Goal: Information Seeking & Learning: Get advice/opinions

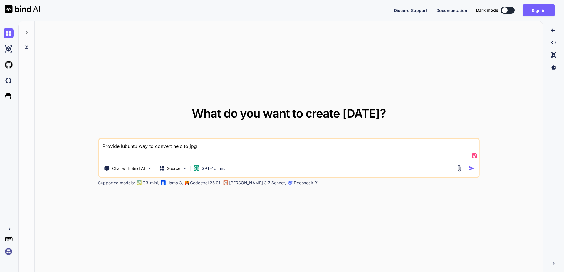
type textarea "x"
click at [540, 11] on button "Sign in" at bounding box center [539, 10] width 32 height 12
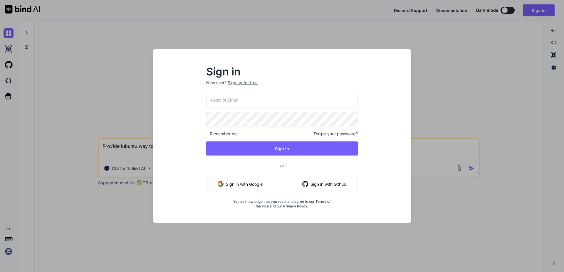
type input "[PERSON_NAME][EMAIL_ADDRESS][PERSON_NAME][DOMAIN_NAME]"
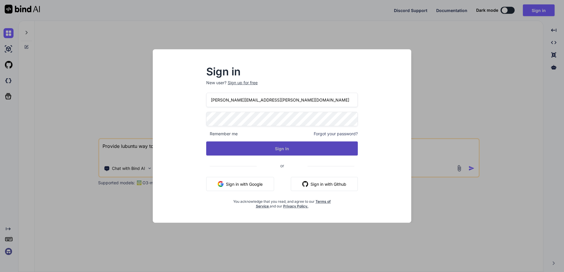
click at [281, 147] on button "Sign In" at bounding box center [281, 148] width 151 height 14
click at [291, 146] on button "Sign In" at bounding box center [281, 148] width 151 height 14
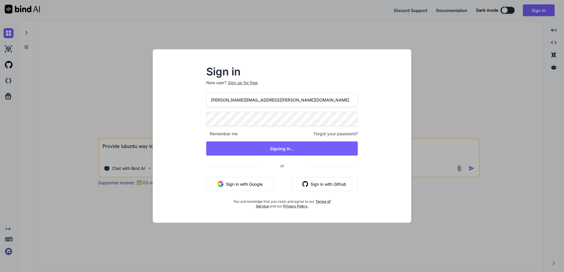
click at [398, 148] on div "Sign in New user? Sign up for free [PERSON_NAME][EMAIL_ADDRESS][PERSON_NAME][DO…" at bounding box center [281, 141] width 249 height 163
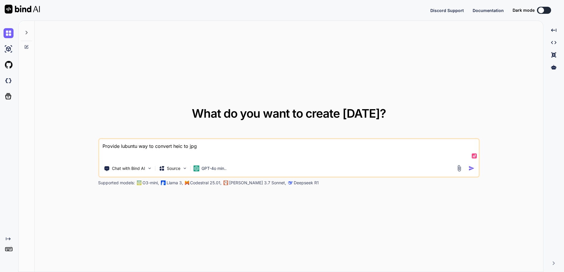
type textarea "x"
click at [535, 7] on button "Sign in" at bounding box center [539, 10] width 32 height 12
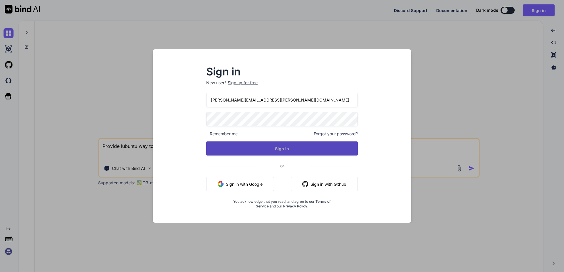
click at [257, 151] on button "Sign In" at bounding box center [281, 148] width 151 height 14
click at [285, 150] on button "Sign In" at bounding box center [281, 148] width 151 height 14
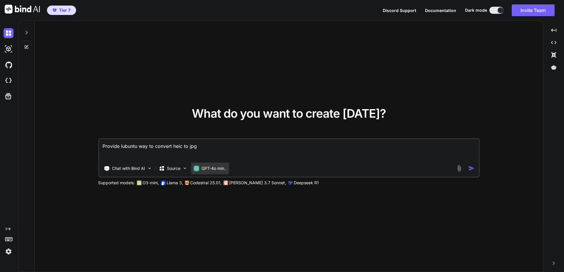
click at [210, 170] on p "GPT-4o min.." at bounding box center [213, 169] width 25 height 6
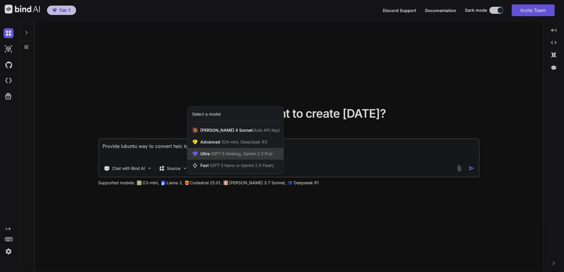
click at [240, 153] on span "(GPT-5 thinking, Gemini 2.5 Pro)" at bounding box center [241, 153] width 63 height 5
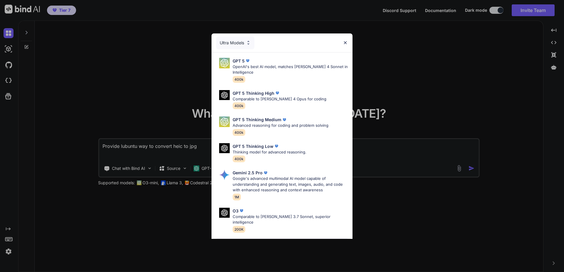
click at [255, 238] on div "[PERSON_NAME] 4 Sonnet [PERSON_NAME]'s most intelligent model 200K" at bounding box center [282, 250] width 132 height 24
type textarea "x"
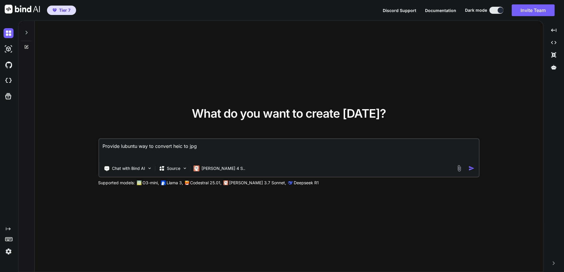
click at [214, 146] on textarea "Provide lubuntu way to convert heic to jpg" at bounding box center [289, 150] width 380 height 22
type textarea "Provide lubuntu way to convert heic to jpg/"
type textarea "x"
type textarea "Provide lubuntu way to convert heic to jpg//"
type textarea "x"
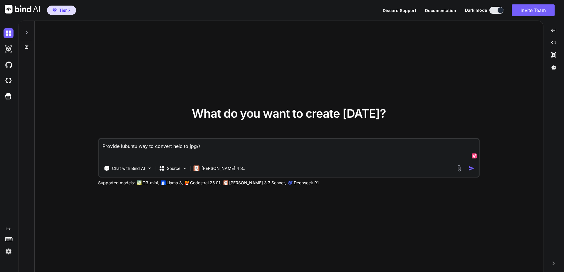
type textarea "/"
type textarea "x"
type textarea "//"
type textarea "x"
type textarea "//r"
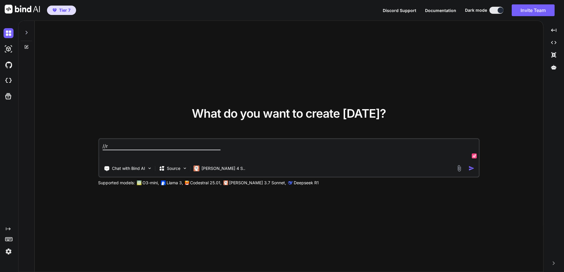
type textarea "x"
type textarea "//rcx"
type textarea "x"
type textarea "//rcxv"
type textarea "x"
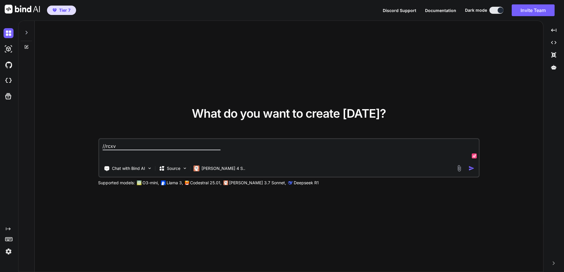
type textarea "//rcx"
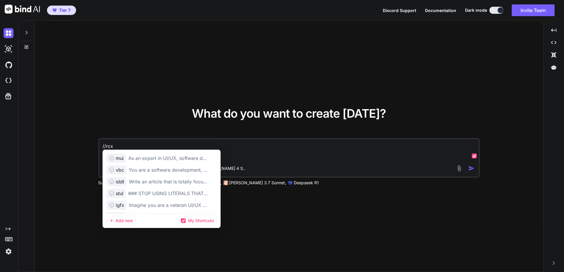
type textarea "x"
type textarea "//rc"
type textarea "x"
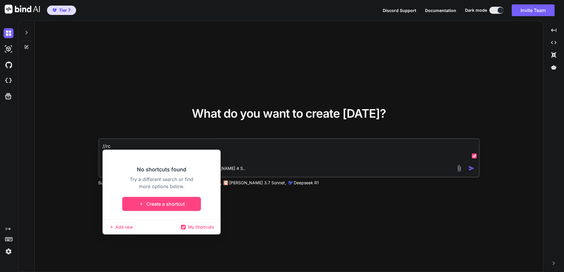
type textarea "//rcv"
type textarea "x"
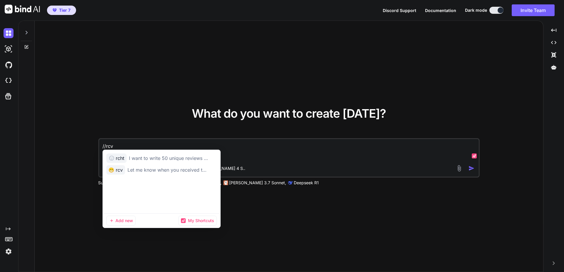
type textarea "Let me know when you received this and only respond with yes and nothing else. …"
type textarea "x"
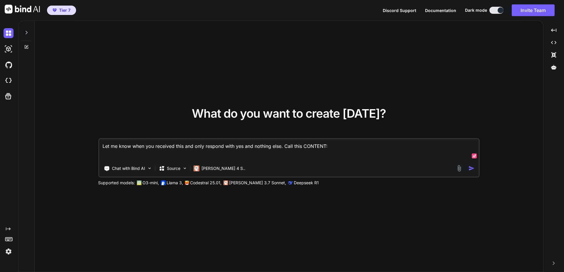
paste textarea "KooNess999@"
type textarea "Let me know when you received this and only respond with yes and nothing else. …"
type textarea "x"
type textarea "Let me know when you received this and only respond with yes and nothing else. …"
type textarea "x"
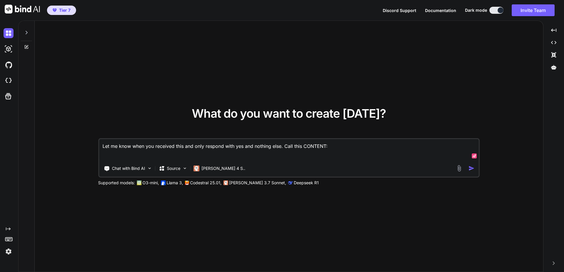
click at [343, 145] on textarea "Let me know when you received this and only respond with yes and nothing else. …" at bounding box center [289, 150] width 380 height 22
click at [378, 146] on textarea "Let me know when you received this and only respond with yes and nothing else. …" at bounding box center [289, 150] width 380 height 22
type textarea "Let me know when you received this and only respond with yes and nothing else. …"
type textarea "x"
paste textarea "export default { async fetch(request, env, ctx) { const url = new URL(request.u…"
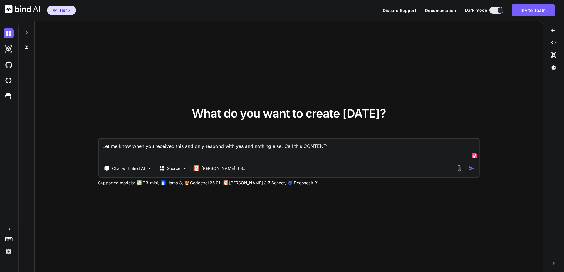
type textarea "Let me know when you received this and only respond with yes and nothing else. …"
type textarea "x"
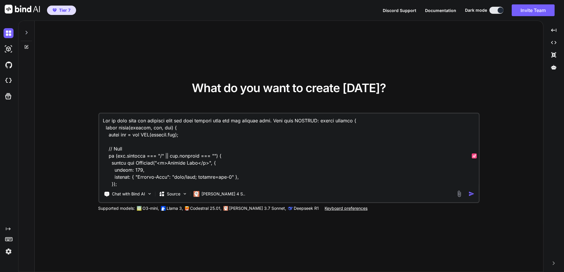
scroll to position [9321, 0]
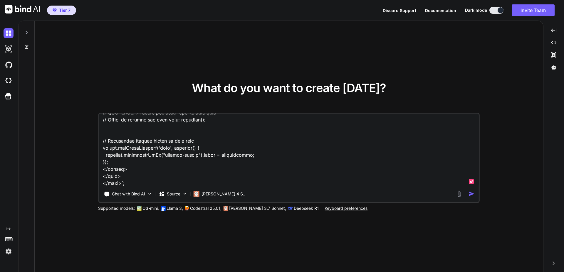
type textarea "Let me know when you received this and only respond with yes and nothing else. …"
click at [471, 195] on img "button" at bounding box center [471, 194] width 6 height 6
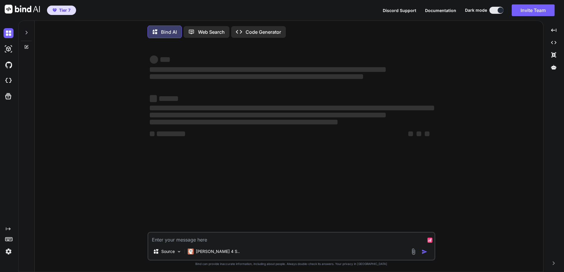
click at [339, 242] on textarea at bounding box center [291, 238] width 286 height 11
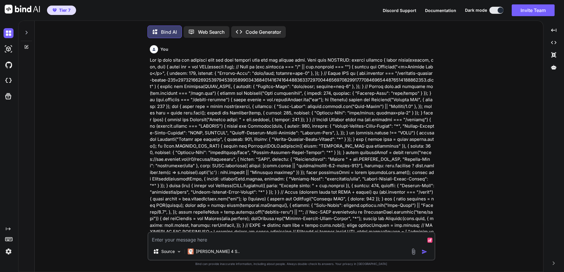
scroll to position [3, 0]
click at [281, 238] on textarea at bounding box center [291, 236] width 286 height 11
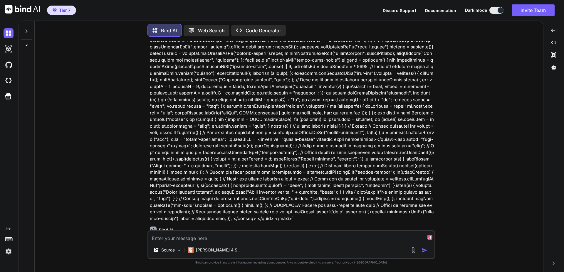
scroll to position [1660, 0]
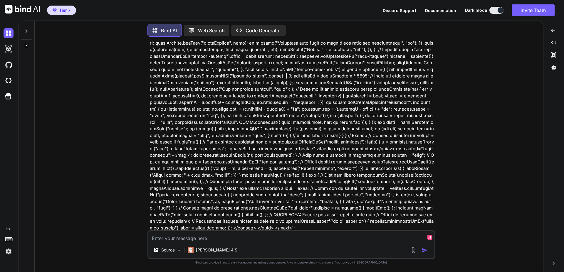
type textarea "x"
type textarea "C"
type textarea "x"
type textarea "CO"
type textarea "x"
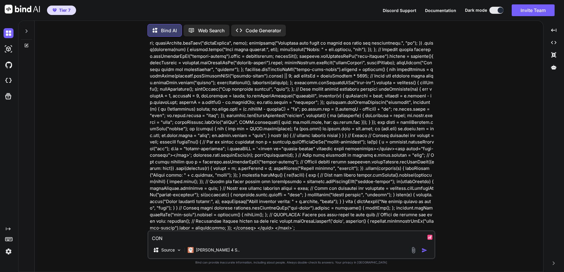
type textarea "CONT"
type textarea "x"
type textarea "[PERSON_NAME]"
type textarea "x"
type textarea "CONTEN"
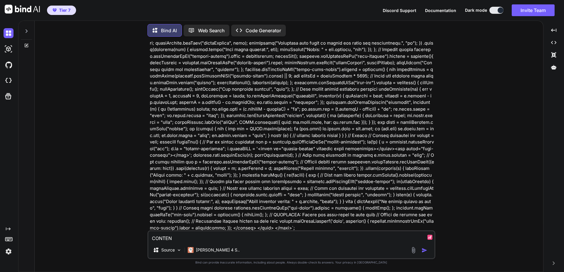
type textarea "x"
type textarea "CONTENT"
type textarea "x"
type textarea "CONTENT c"
type textarea "x"
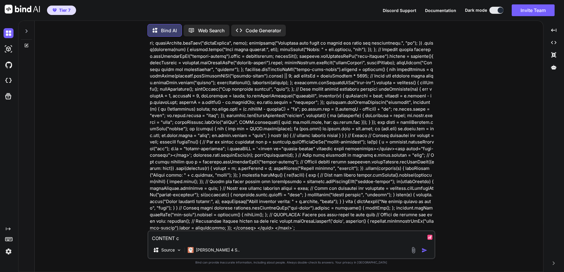
type textarea "CONTENT co"
type textarea "x"
type textarea "CONTENT con"
type textarea "x"
type textarea "CONTENT cont"
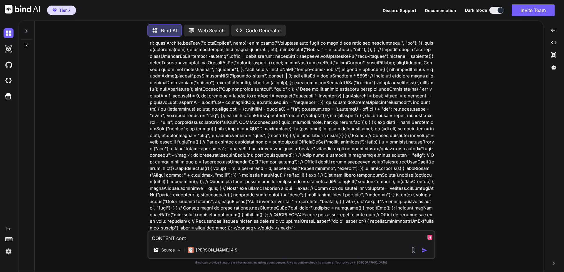
type textarea "x"
type textarea "CONTENT conta"
type textarea "x"
type textarea "CONTENT contain"
type textarea "x"
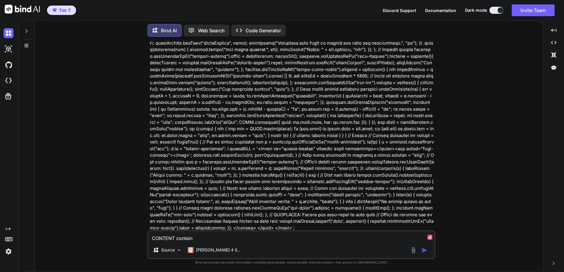
type textarea "CONTENT contains"
type textarea "x"
type textarea "CONTENT contains"
type textarea "x"
type textarea "CONTENT contains m"
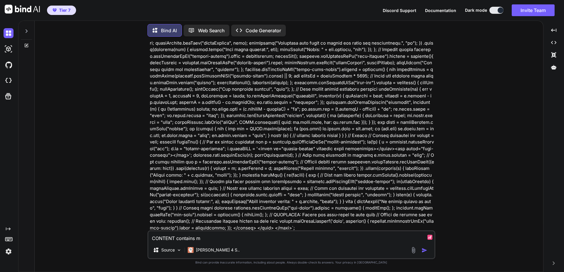
type textarea "x"
type textarea "CONTENT contains my"
type textarea "x"
type textarea "CONTENT contains my"
type textarea "x"
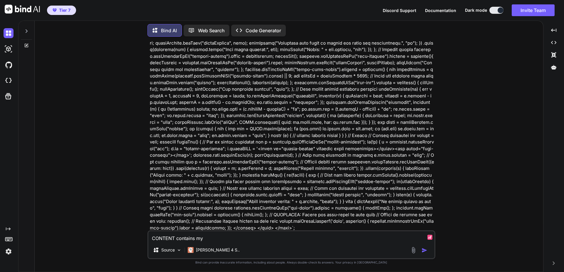
type textarea "CONTENT contains my C"
type textarea "x"
type textarea "CONTENT contains my Cl"
type textarea "x"
type textarea "CONTENT contains my Clo"
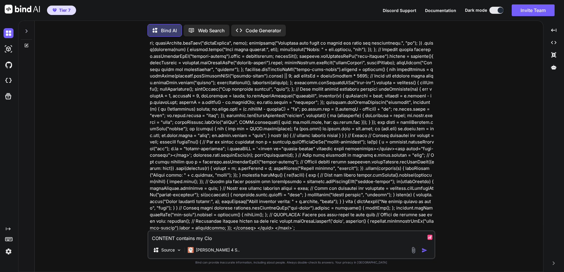
type textarea "x"
type textarea "CONTENT contains my Clou"
type textarea "x"
type textarea "CONTENT contains my Cloudf"
type textarea "x"
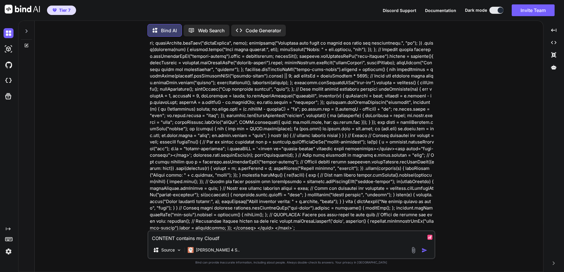
type textarea "CONTENT contains my Cloudfl"
type textarea "x"
type textarea "CONTENT contains my Cloudfla"
type textarea "x"
type textarea "CONTENT contains my Cloudflare"
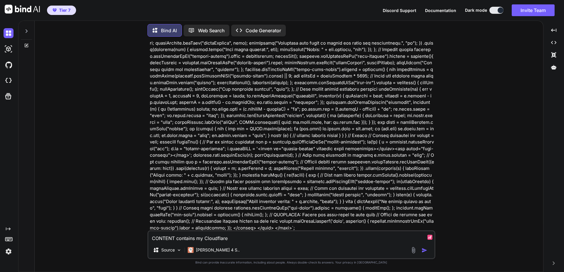
type textarea "x"
type textarea "CONTENT contains my Cloudflare"
type textarea "x"
type textarea "CONTENT contains my Cloudflare w"
type textarea "x"
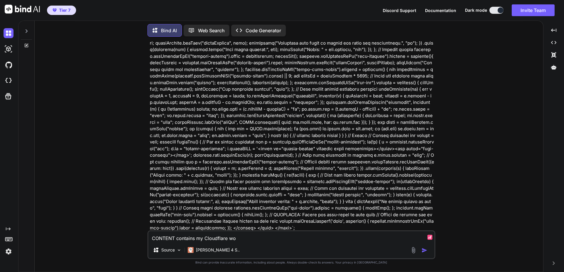
type textarea "CONTENT contains my Cloudflare wor"
type textarea "x"
type textarea "CONTENT contains my Cloudflare work"
type textarea "x"
type textarea "CONTENT contains my Cloudflare worker"
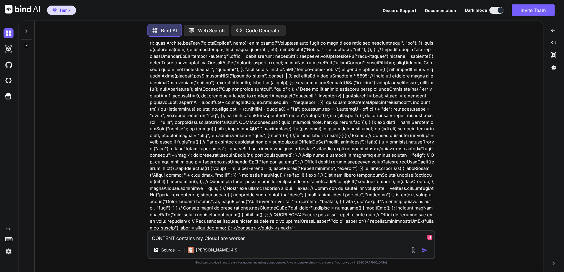
type textarea "x"
type textarea "CONTENT contains my Cloudflare worker."
type textarea "x"
type textarea "CONTENT contains my Cloudflare worker.j"
type textarea "x"
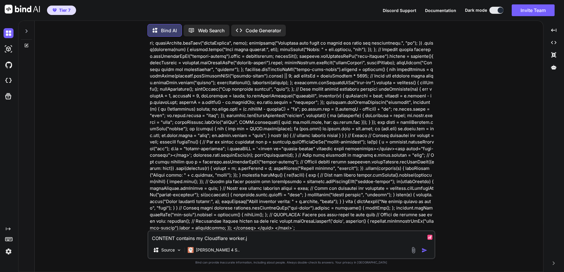
type textarea "CONTENT contains my Cloudflare worker.js"
type textarea "x"
type textarea "CONTENT contains my Cloudflare worker.js"
type textarea "x"
type textarea "CONTENT contains my Cloudflare worker.js ap"
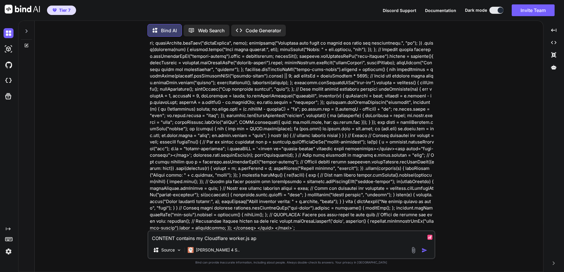
type textarea "x"
type textarea "CONTENT contains my Cloudflare worker.js app"
type textarea "x"
type textarea "CONTENT contains my Cloudflare worker.js app"
type textarea "x"
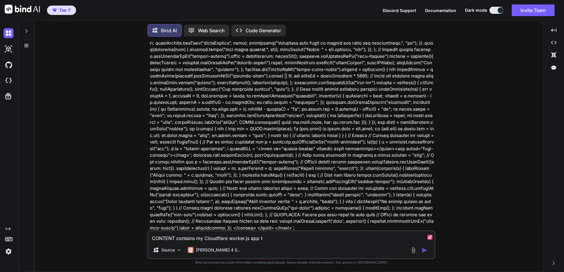
type textarea "CONTENT contains my Cloudflare worker.js app th"
type textarea "x"
type textarea "CONTENT contains my Cloudflare worker.js app tha"
type textarea "x"
type textarea "CONTENT contains my Cloudflare worker.js app that"
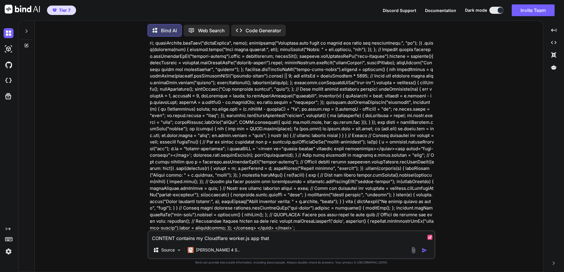
type textarea "x"
type textarea "CONTENT contains my Cloudflare worker.js app that I"
type textarea "x"
type textarea "CONTENT contains my Cloudflare worker.js app that I"
type textarea "x"
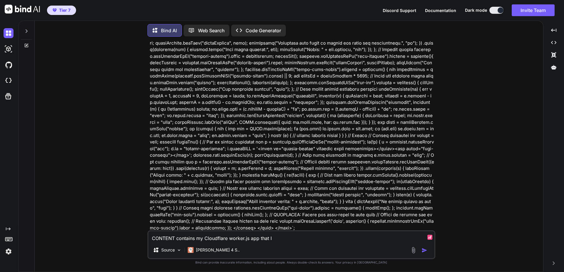
type textarea "CONTENT contains my Cloudflare worker.js app that I m"
type textarea "x"
type textarea "CONTENT contains my Cloudflare worker.js app that I man"
type textarea "x"
type textarea "CONTENT contains my Cloudflare worker.js app that I mana"
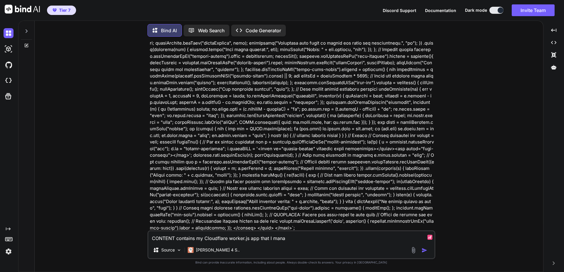
type textarea "x"
type textarea "CONTENT contains my Cloudflare worker.js app that I manag"
type textarea "x"
type textarea "CONTENT contains my Cloudflare worker.js app that I manage"
type textarea "x"
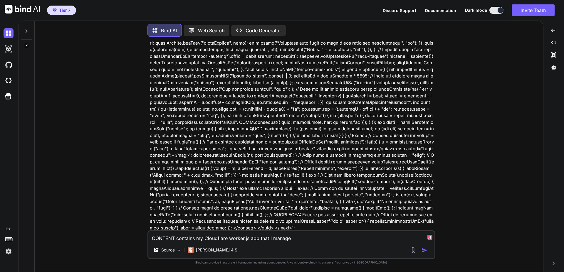
type textarea "CONTENT contains my Cloudflare worker.js app that I manage"
type textarea "x"
type textarea "CONTENT contains my Cloudflare worker.js app that I manage t"
type textarea "x"
type textarea "CONTENT contains my Cloudflare worker.js app that I manage thr"
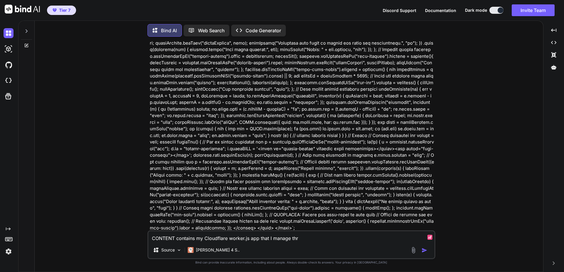
type textarea "x"
type textarea "CONTENT contains my Cloudflare worker.js app that I manage thro"
type textarea "x"
type textarea "CONTENT contains my Cloudflare worker.js app that I manage throu"
type textarea "x"
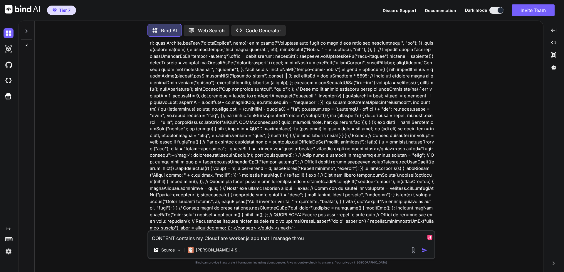
type textarea "CONTENT contains my Cloudflare worker.js app that I manage throug"
type textarea "x"
type textarea "CONTENT contains my Cloudflare worker.js app that I manage through"
type textarea "x"
type textarea "CONTENT contains my Cloudflare worker.js app that I manage through"
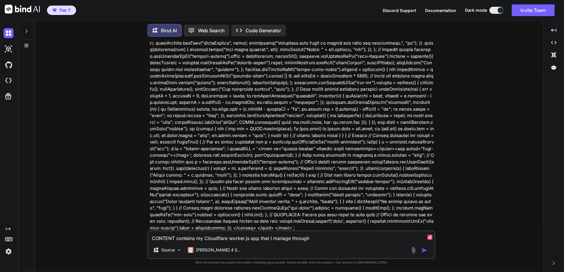
type textarea "x"
type textarea "CONTENT contains my Cloudflare worker.js app that I manage through t"
type textarea "x"
type textarea "CONTENT contains my Cloudflare worker.js app that I manage through th"
type textarea "x"
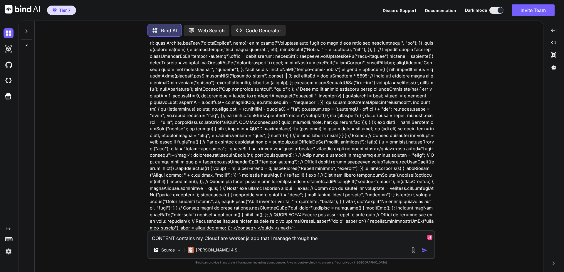
type textarea "CONTENT contains my Cloudflare worker.js app that I manage through the"
type textarea "x"
type textarea "CONTENT contains my Cloudflare worker.js app that I manage through the d"
type textarea "x"
type textarea "CONTENT contains my Cloudflare worker.js app that I manage through the da"
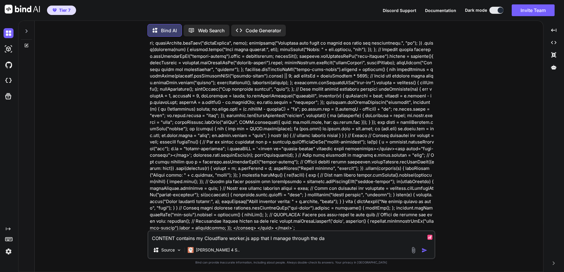
type textarea "x"
type textarea "CONTENT contains my Cloudflare worker.js app that I manage through the das"
type textarea "x"
type textarea "CONTENT contains my Cloudflare worker.js app that I manage through the dashb"
type textarea "x"
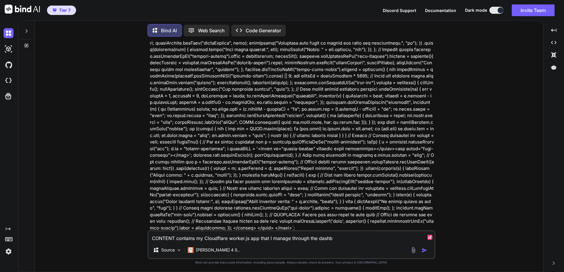
type textarea "CONTENT contains my Cloudflare worker.js app that I manage through the dashbo"
type textarea "x"
type textarea "CONTENT contains my Cloudflare worker.js app that I manage through the dashboa"
type textarea "x"
type textarea "CONTENT contains my Cloudflare worker.js app that I manage through the dashboar"
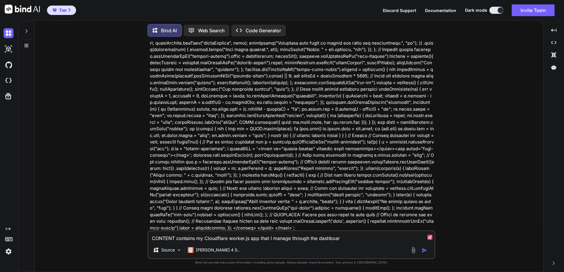
type textarea "x"
type textarea "CONTENT contains my Cloudflare worker.js app that I manage through the dashboard"
type textarea "x"
type textarea "CONTENT contains my Cloudflare worker.js app that I manage through the dashboar…"
type textarea "x"
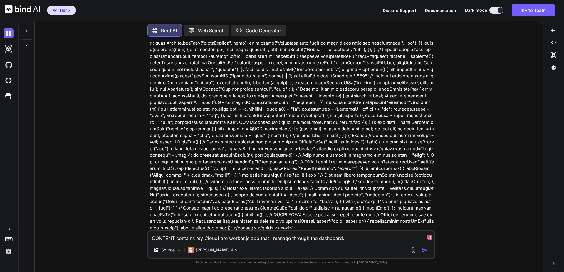
type textarea "CONTENT contains my Cloudflare worker.js app that I manage through the dashboar…"
type textarea "x"
type textarea "CONTENT contains my Cloudflare worker.js app that I manage through the dashboar…"
type textarea "x"
type textarea "CONTENT contains my Cloudflare worker.js app that I manage through the dashboar…"
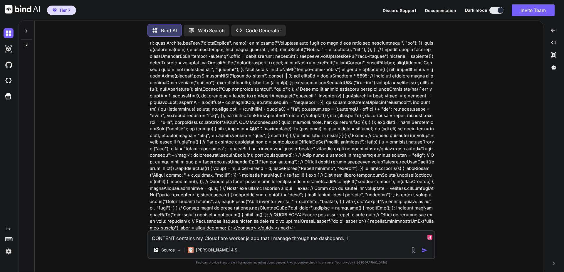
type textarea "x"
type textarea "CONTENT contains my Cloudflare worker.js app that I manage through the dashboar…"
type textarea "x"
type textarea "CONTENT contains my Cloudflare worker.js app that I manage through the dashboar…"
type textarea "x"
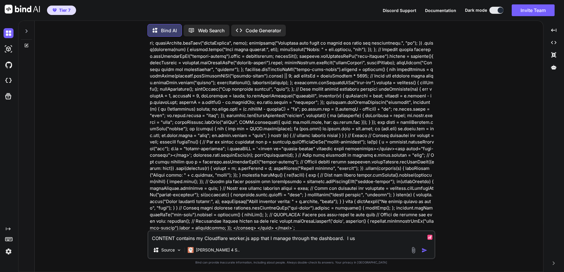
type textarea "CONTENT contains my Cloudflare worker.js app that I manage through the dashboar…"
type textarea "x"
type textarea "CONTENT contains my Cloudflare worker.js app that I manage through the dashboar…"
type textarea "x"
type textarea "CONTENT contains my Cloudflare worker.js app that I manage through the dashboar…"
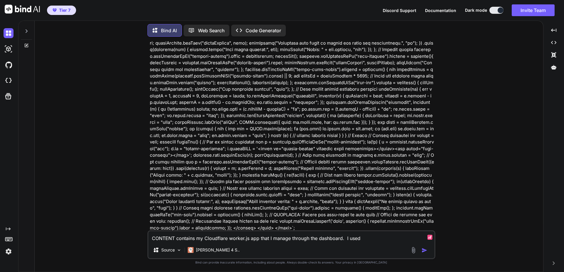
type textarea "x"
type textarea "CONTENT contains my Cloudflare worker.js app that I manage through the dashboar…"
type textarea "x"
type textarea "CONTENT contains my Cloudflare worker.js app that I manage through the dashboar…"
type textarea "x"
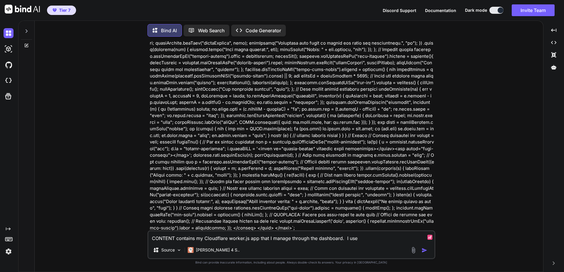
type textarea "CONTENT contains my Cloudflare worker.js app that I manage through the dashboar…"
type textarea "x"
type textarea "CONTENT contains my Cloudflare worker.js app that I manage through the dashboar…"
type textarea "x"
type textarea "CONTENT contains my Cloudflare worker.js app that I manage through the dashboar…"
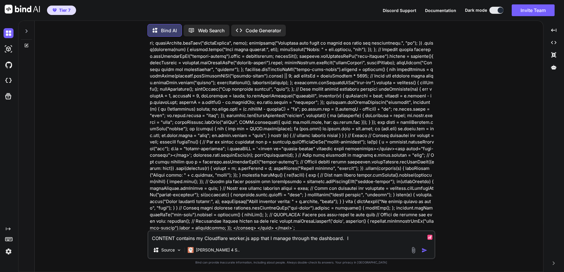
type textarea "x"
type textarea "CONTENT contains my Cloudflare worker.js app that I manage through the dashboar…"
type textarea "x"
type textarea "CONTENT contains my Cloudflare worker.js app that I manage through the dashboar…"
type textarea "x"
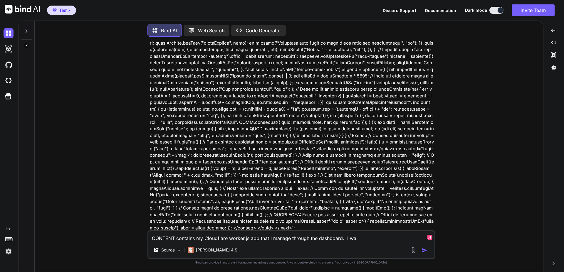
type textarea "CONTENT contains my Cloudflare worker.js app that I manage through the dashboar…"
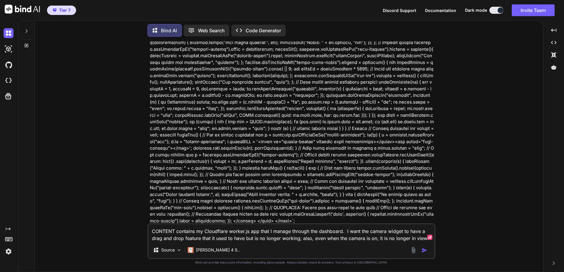
scroll to position [1670, 0]
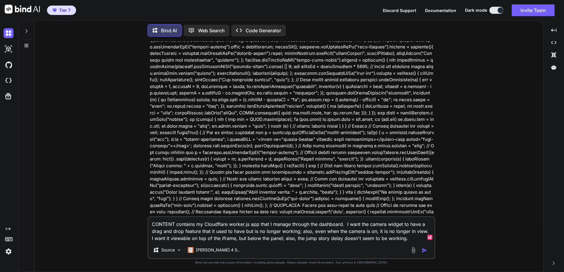
click at [327, 240] on textarea "CONTENT contains my Cloudflare worker.js app that I manage through the dashboar…" at bounding box center [291, 229] width 286 height 25
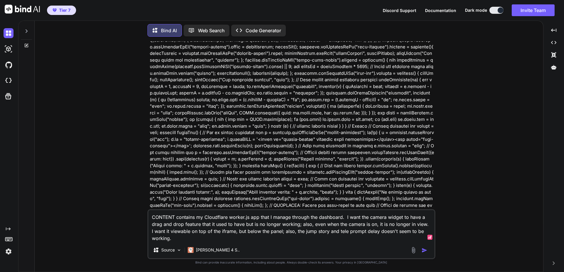
click at [338, 239] on textarea "CONTENT contains my Cloudflare worker.js app that I manage through the dashboar…" at bounding box center [291, 226] width 286 height 32
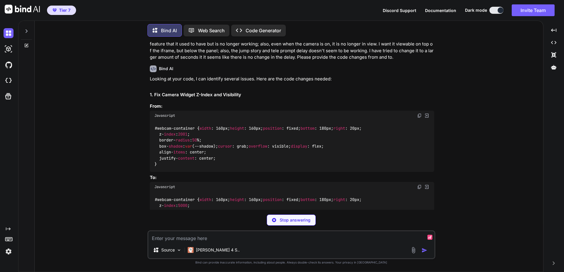
scroll to position [2019, 0]
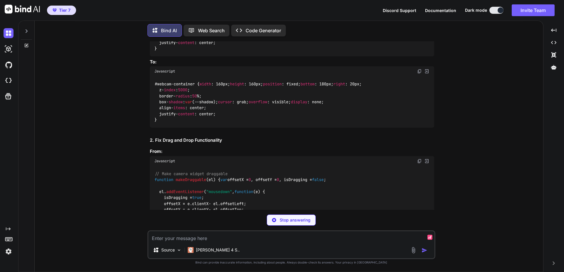
click at [419, 74] on img at bounding box center [419, 71] width 5 height 5
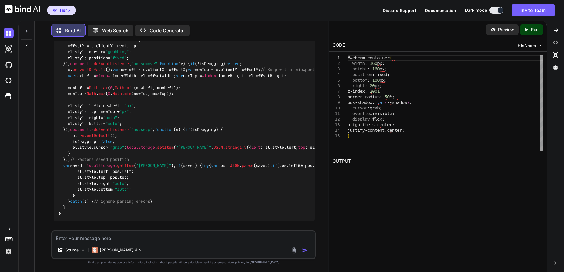
scroll to position [2528, 0]
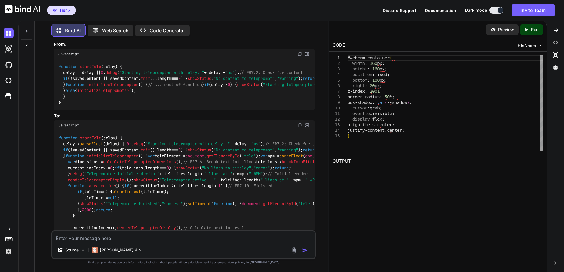
scroll to position [2983, 0]
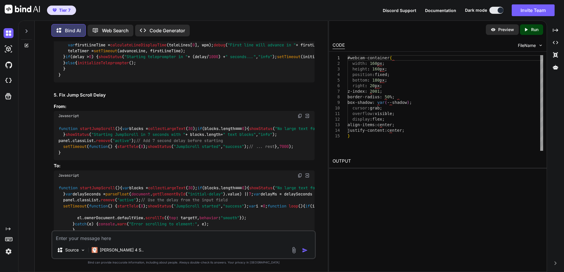
scroll to position [3189, 0]
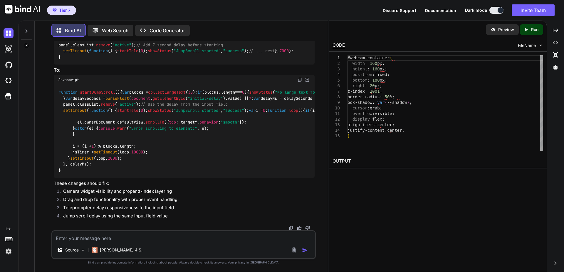
scroll to position [3422, 0]
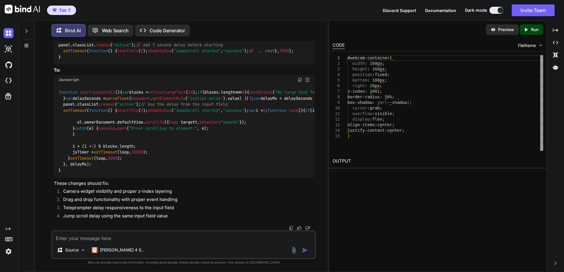
click at [300, 77] on img at bounding box center [299, 79] width 5 height 5
click at [215, 242] on div "Source Claude 4 S.." at bounding box center [183, 244] width 264 height 29
click at [199, 240] on textarea at bounding box center [183, 236] width 262 height 11
paste textarea "export default { async fetch(request, env, ctx) { const url = new URL(request.u…"
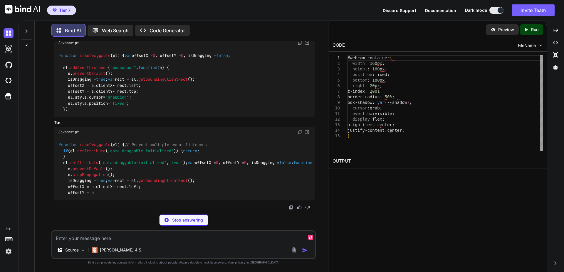
scroll to position [6698, 0]
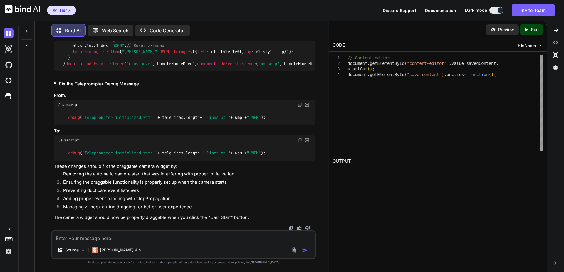
scroll to position [6918, 0]
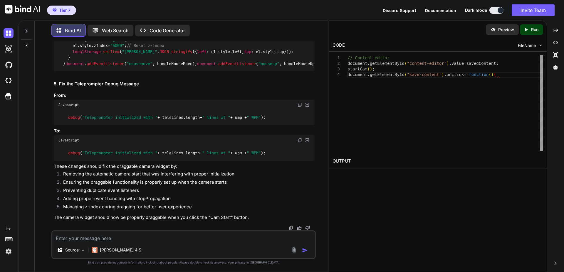
scroll to position [7238, 0]
drag, startPoint x: 196, startPoint y: 202, endPoint x: 80, endPoint y: 107, distance: 150.6
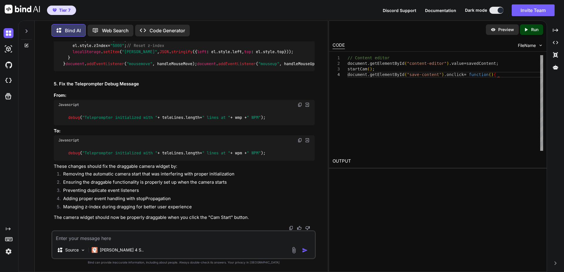
click at [300, 143] on img at bounding box center [299, 140] width 5 height 5
